Goal: Communication & Community: Connect with others

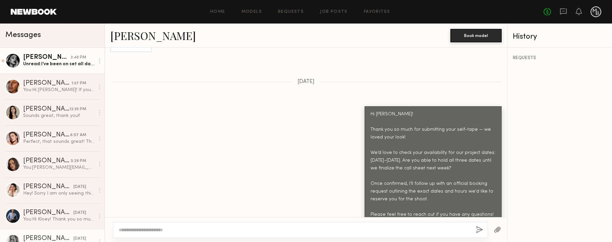
click at [65, 65] on div "Unread: I’ve been on set all day yesterday and today 🤞🏽" at bounding box center [58, 64] width 71 height 6
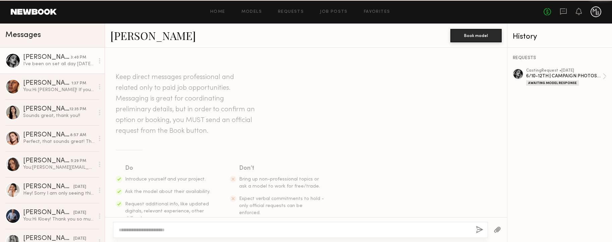
scroll to position [966, 0]
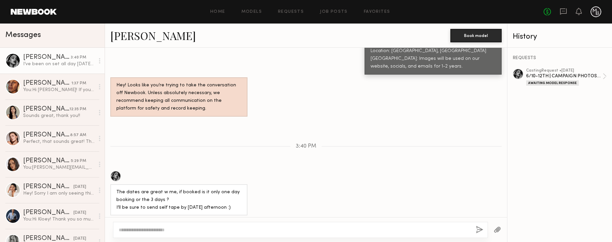
click at [11, 60] on div at bounding box center [12, 60] width 15 height 15
click at [34, 55] on div "Vanessa B." at bounding box center [47, 57] width 48 height 7
click at [127, 40] on link "Vanessa B." at bounding box center [153, 35] width 86 height 14
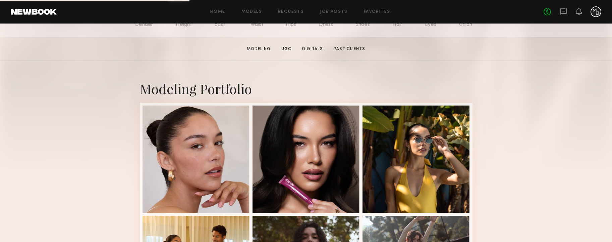
scroll to position [103, 0]
